Goal: Transaction & Acquisition: Purchase product/service

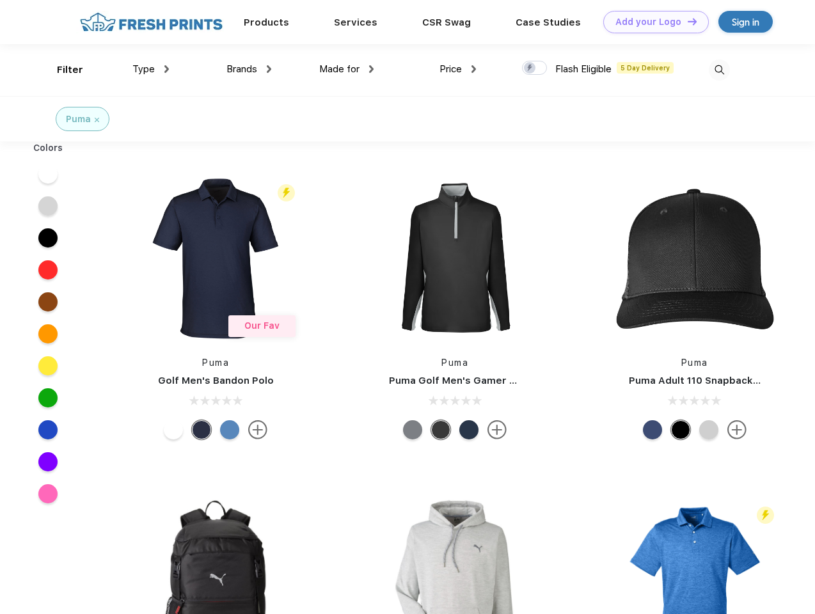
scroll to position [1, 0]
click at [651, 22] on link "Add your Logo Design Tool" at bounding box center [656, 22] width 106 height 22
click at [0, 0] on div "Design Tool" at bounding box center [0, 0] width 0 height 0
click at [686, 21] on link "Add your Logo Design Tool" at bounding box center [656, 22] width 106 height 22
click at [61, 70] on div "Filter" at bounding box center [70, 70] width 26 height 15
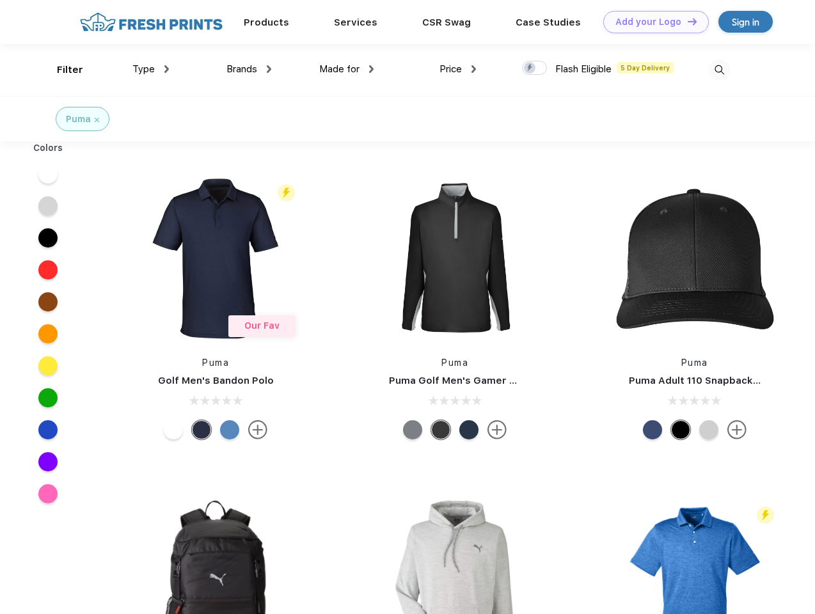
click at [151, 69] on span "Type" at bounding box center [143, 69] width 22 height 12
click at [249, 69] on span "Brands" at bounding box center [241, 69] width 31 height 12
click at [347, 69] on span "Made for" at bounding box center [339, 69] width 40 height 12
click at [458, 69] on span "Price" at bounding box center [450, 69] width 22 height 12
click at [535, 68] on div at bounding box center [534, 68] width 25 height 14
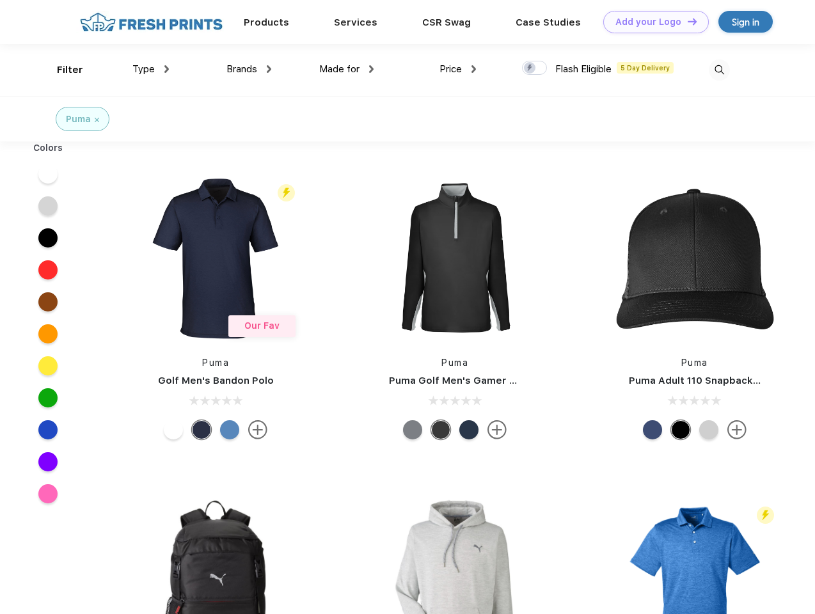
click at [530, 68] on input "checkbox" at bounding box center [526, 64] width 8 height 8
click at [719, 70] on img at bounding box center [719, 69] width 21 height 21
